Goal: Register for event/course

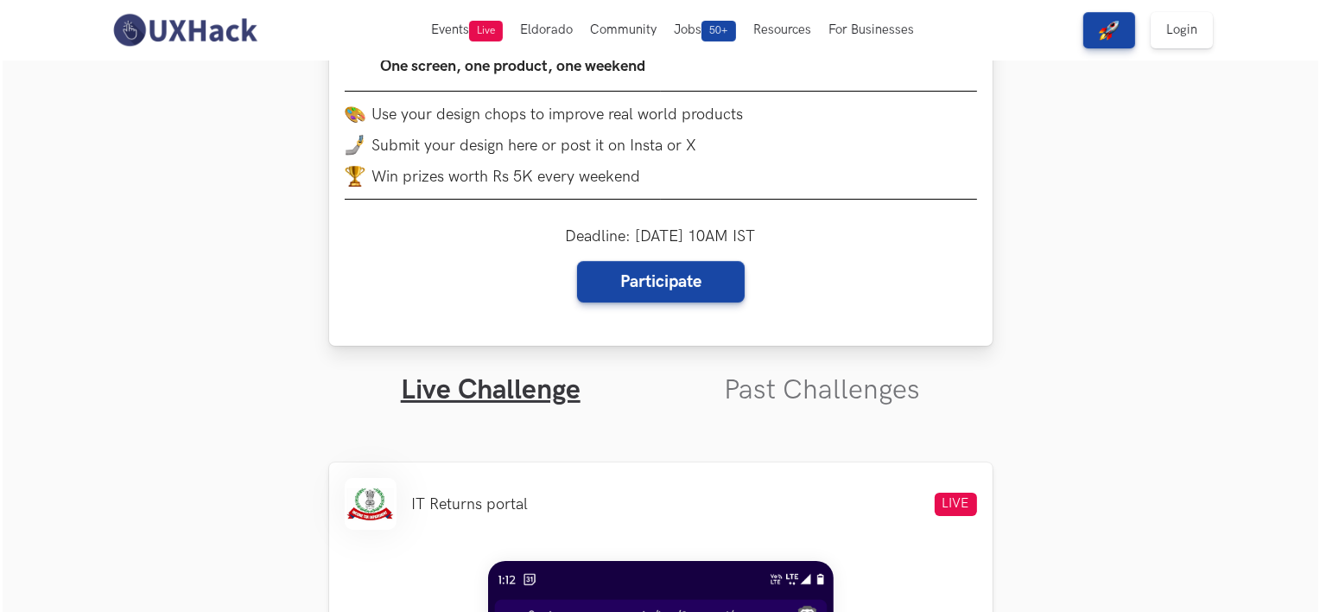
scroll to position [264, 0]
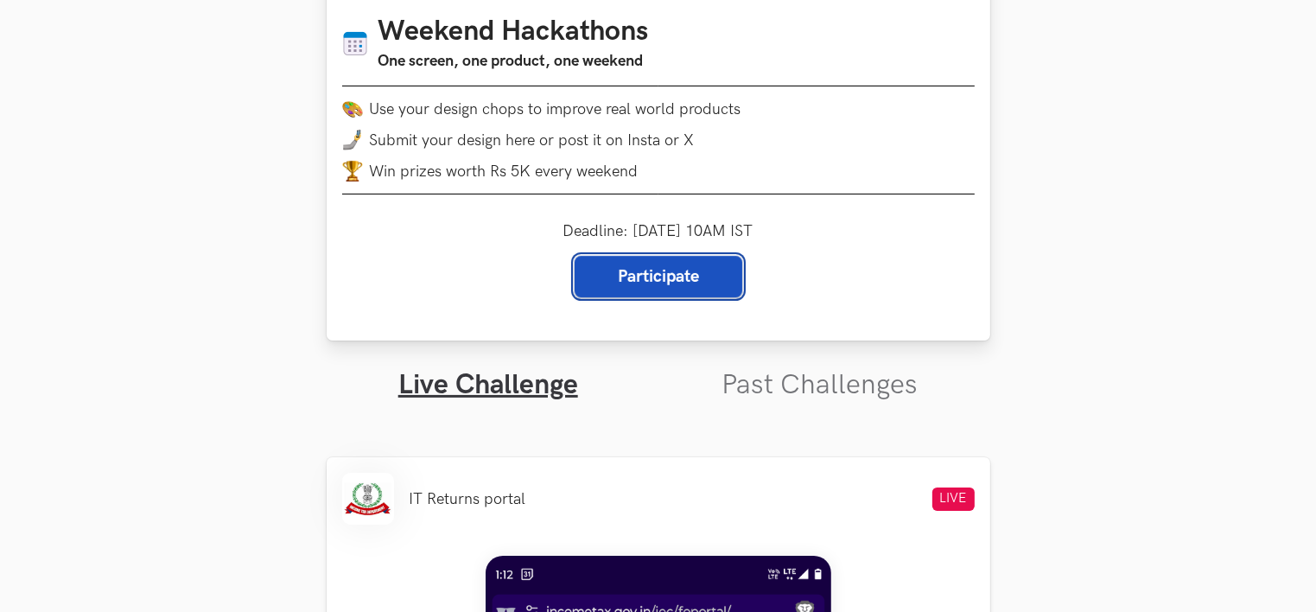
click at [672, 266] on link "Participate" at bounding box center [658, 276] width 168 height 41
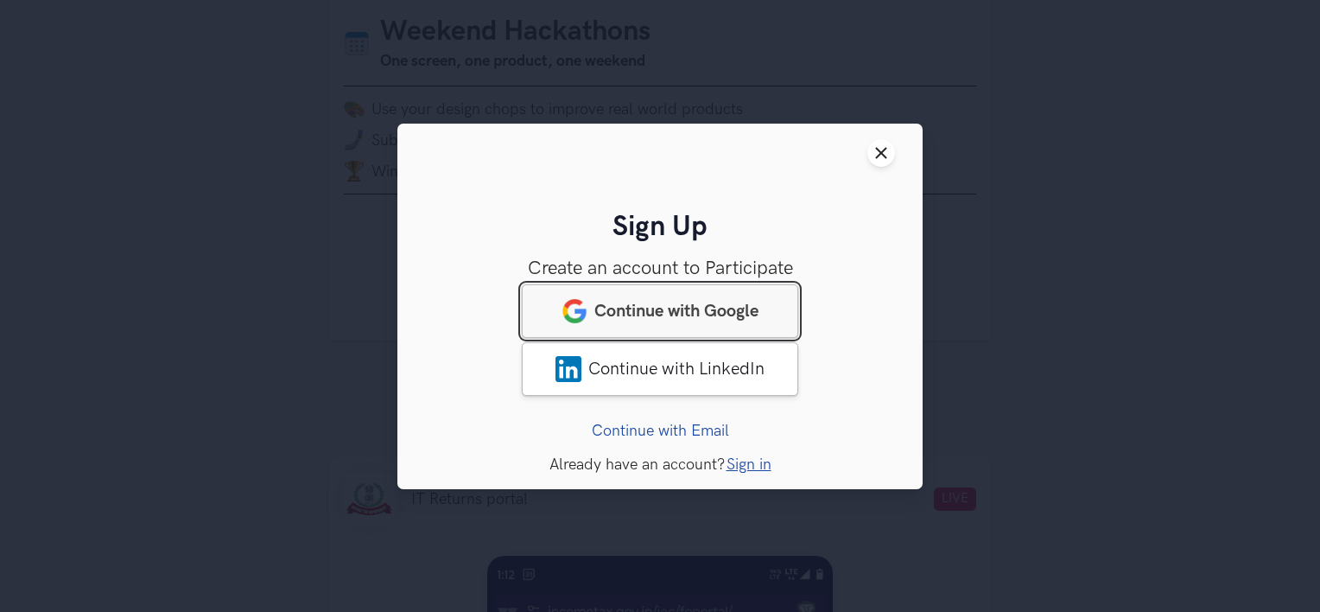
click at [700, 308] on span "Continue with Google" at bounding box center [676, 310] width 164 height 21
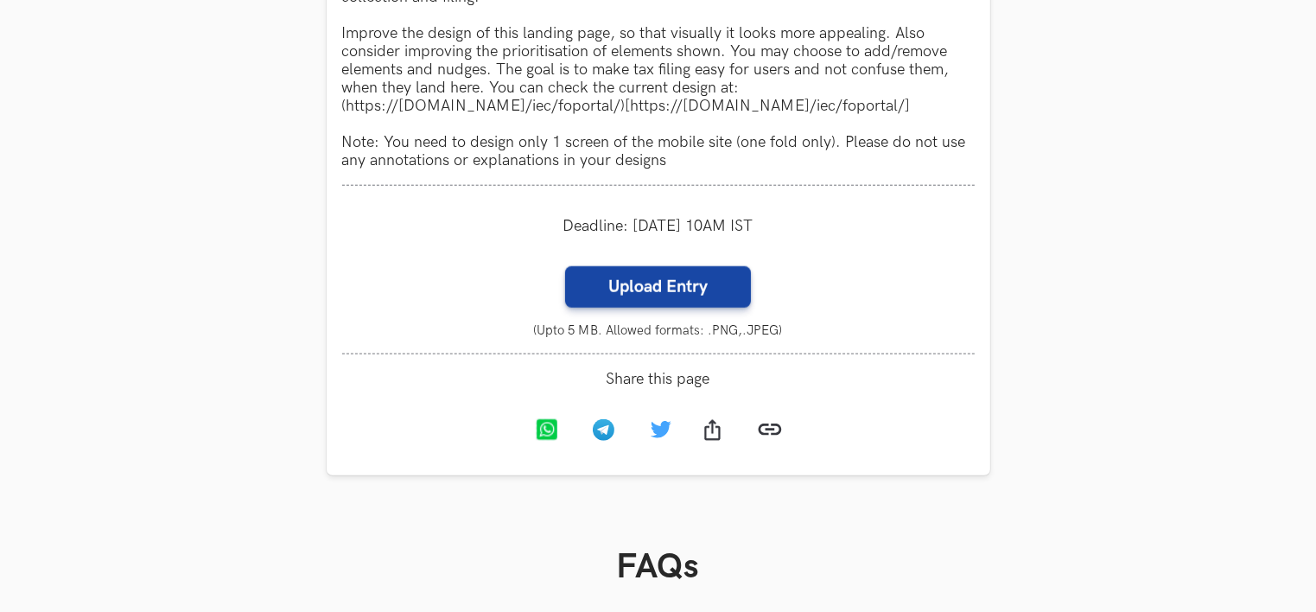
scroll to position [1775, 0]
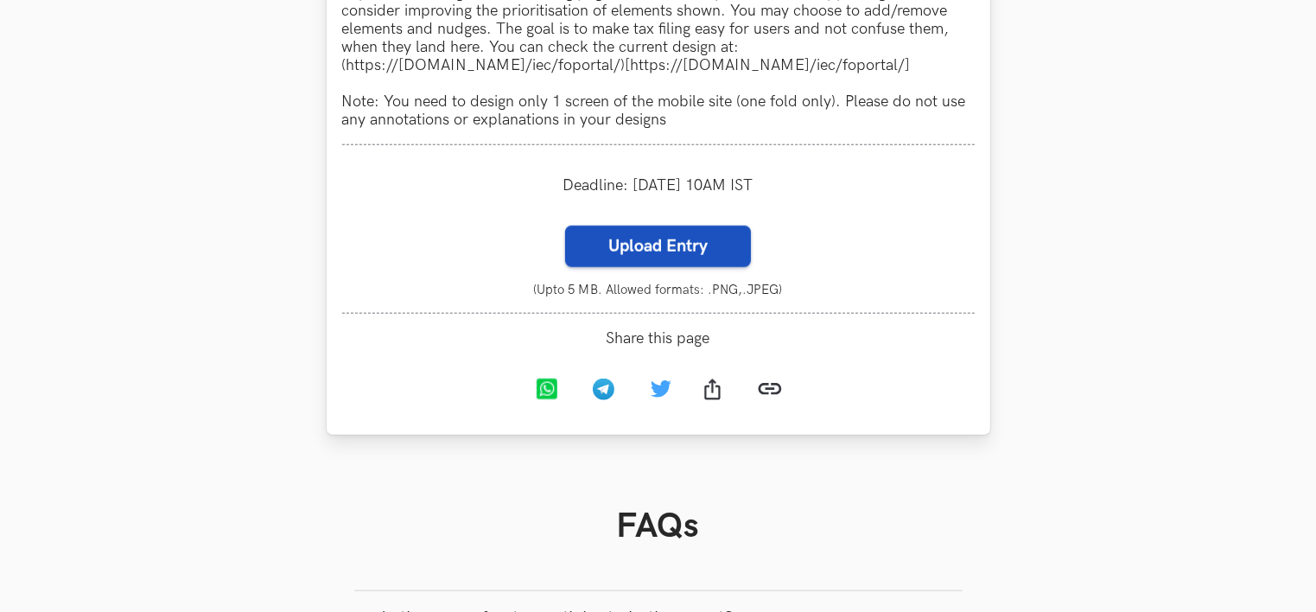
click at [688, 238] on label "Upload Entry" at bounding box center [658, 245] width 186 height 41
click at [565, 225] on input "Upload Entry" at bounding box center [564, 225] width 1 height 1
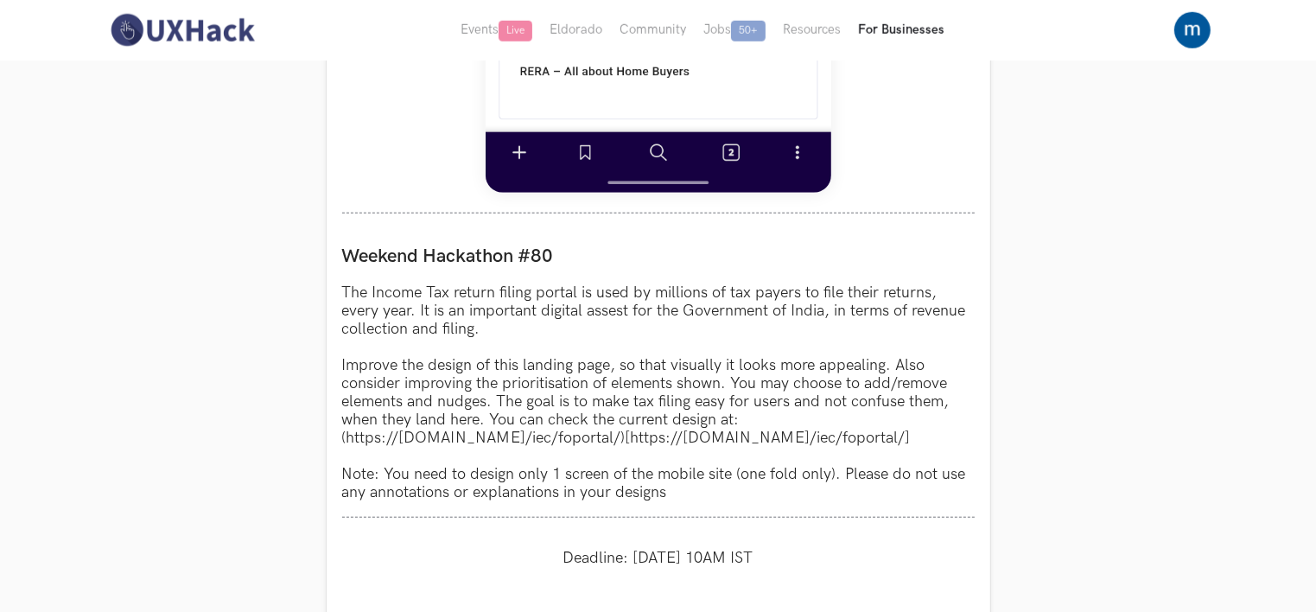
scroll to position [1403, 0]
